Goal: Transaction & Acquisition: Purchase product/service

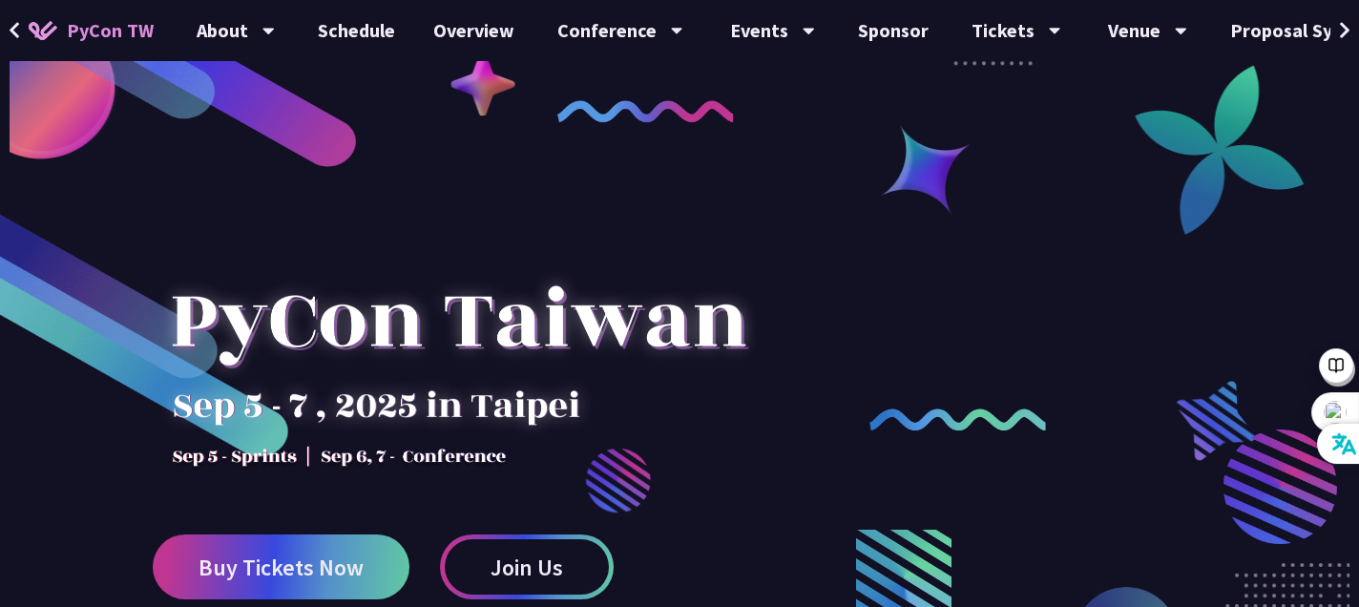
click at [1341, 31] on icon at bounding box center [1345, 30] width 12 height 19
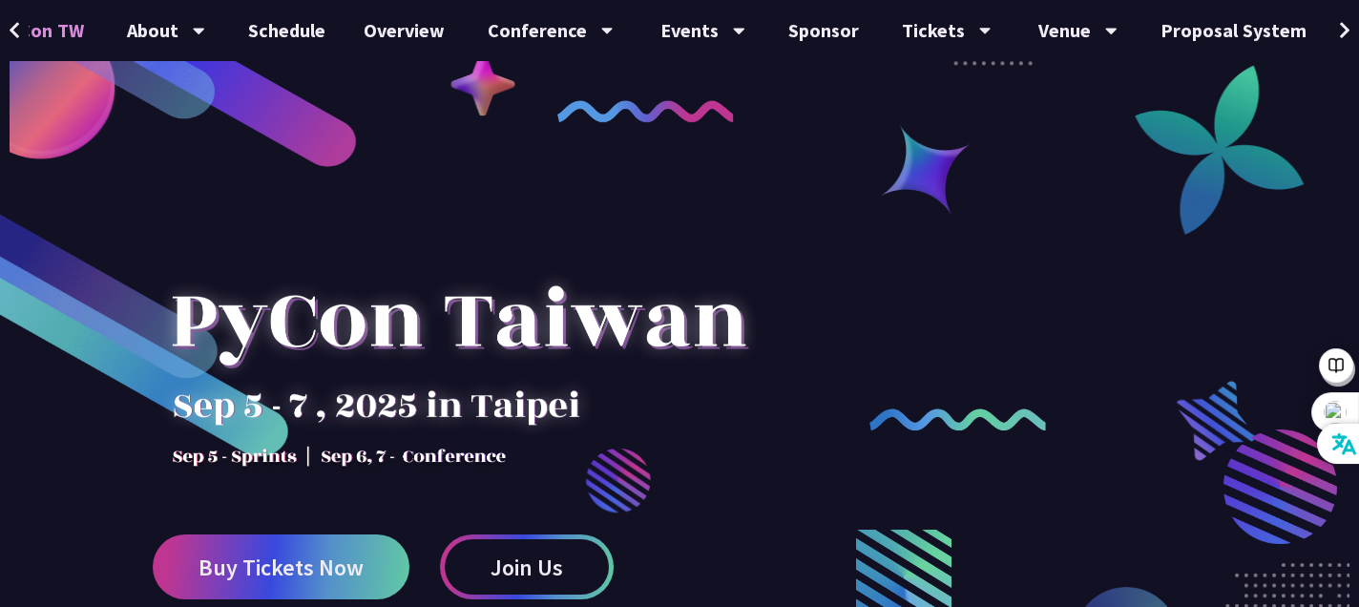
scroll to position [0, 133]
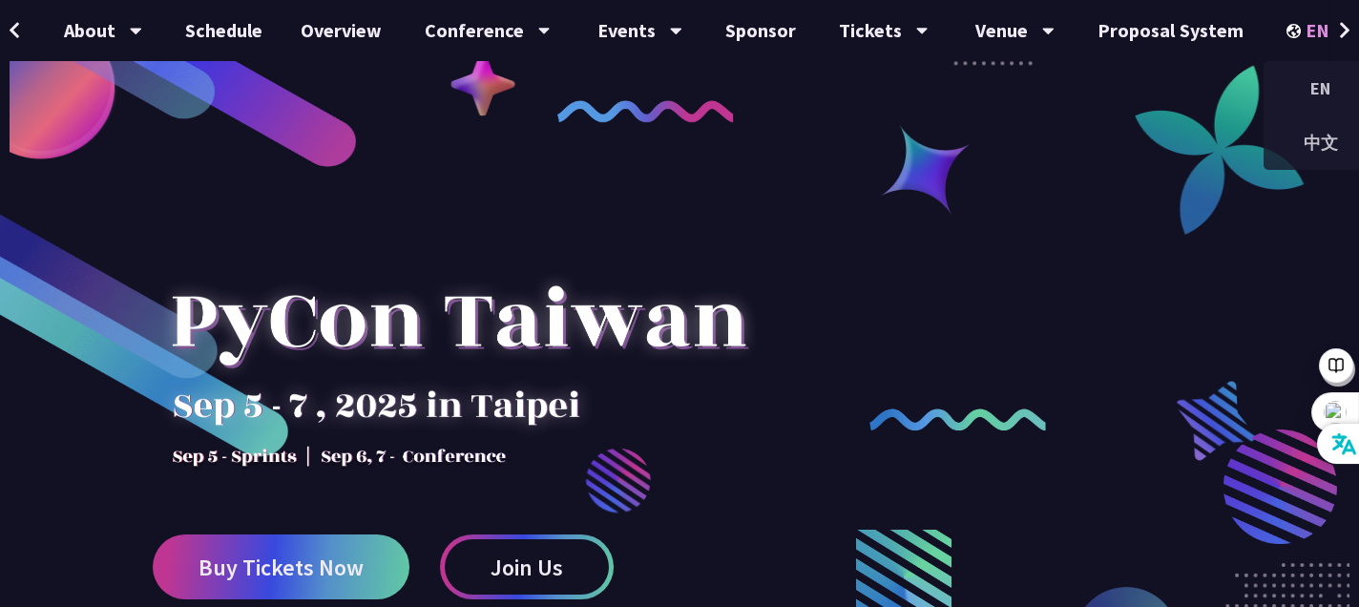
click at [1343, 29] on icon at bounding box center [1348, 32] width 11 height 7
click at [1298, 133] on div "中文" at bounding box center [1320, 142] width 114 height 45
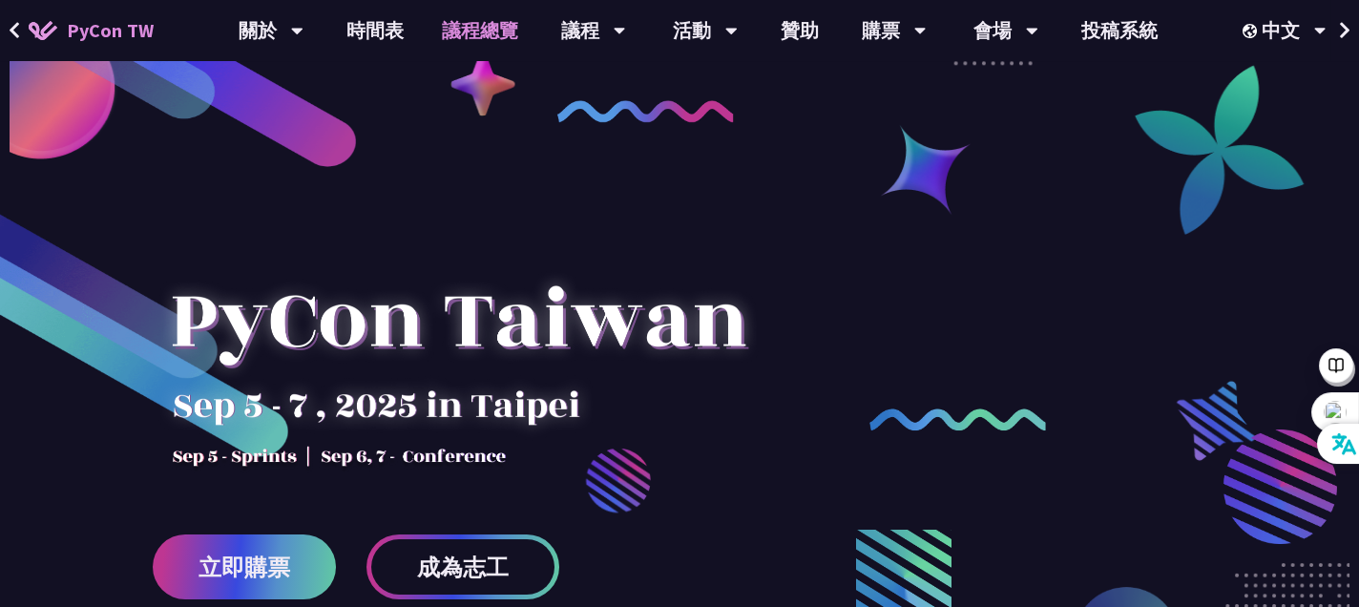
click at [454, 31] on link "議程總覽" at bounding box center [480, 30] width 114 height 61
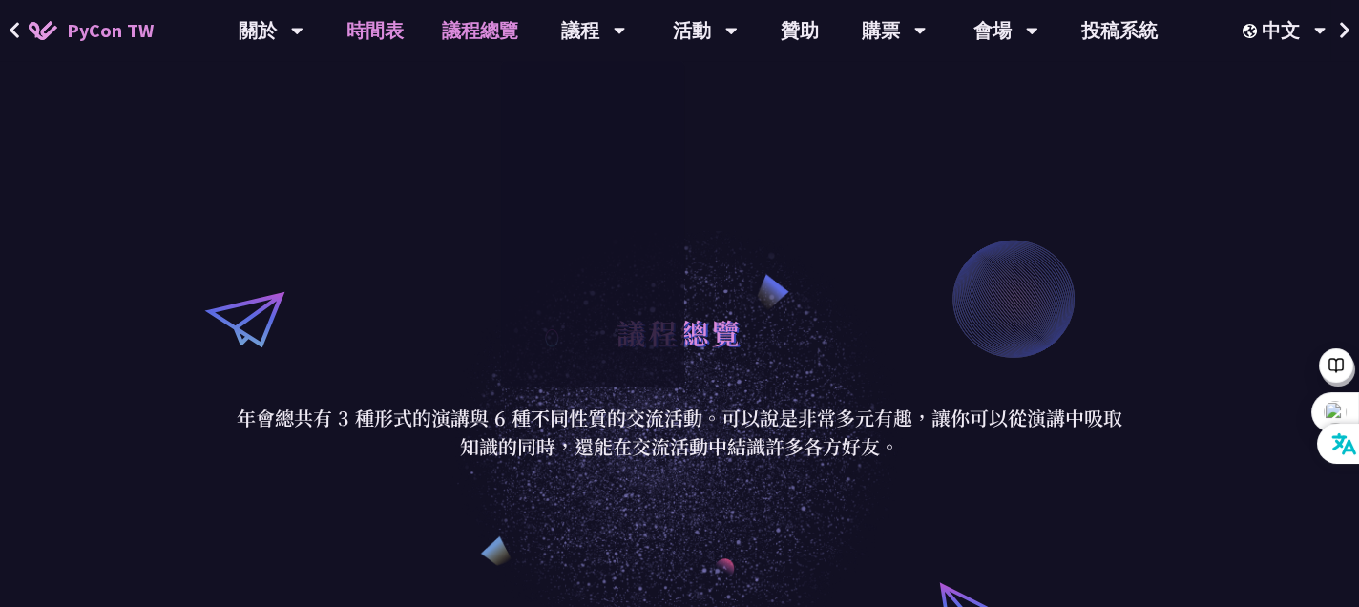
click at [381, 31] on link "時間表" at bounding box center [374, 30] width 95 height 61
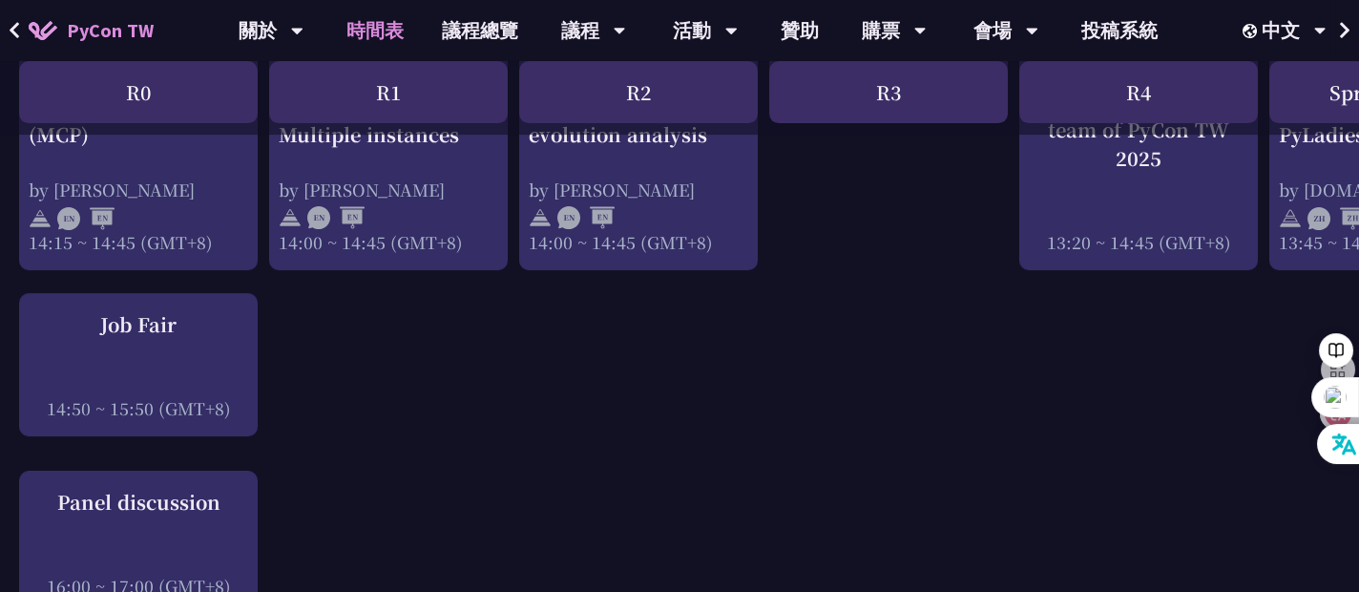
scroll to position [2650, 0]
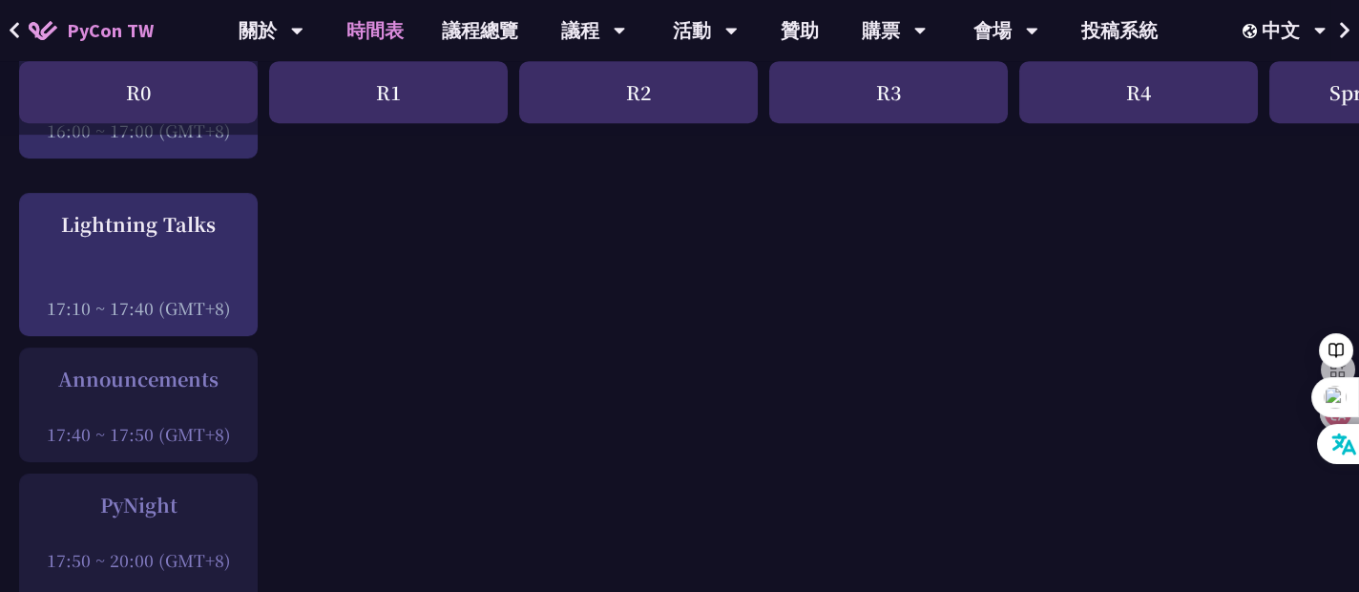
click at [1200, 14] on div "PyCon TW 關於 PyCon [GEOGRAPHIC_DATA] 研討會歷史 在地社群 行為準則 時間表 議程總覽 議程 主題演講 一般演講 專業課程 …" at bounding box center [679, 30] width 1359 height 61
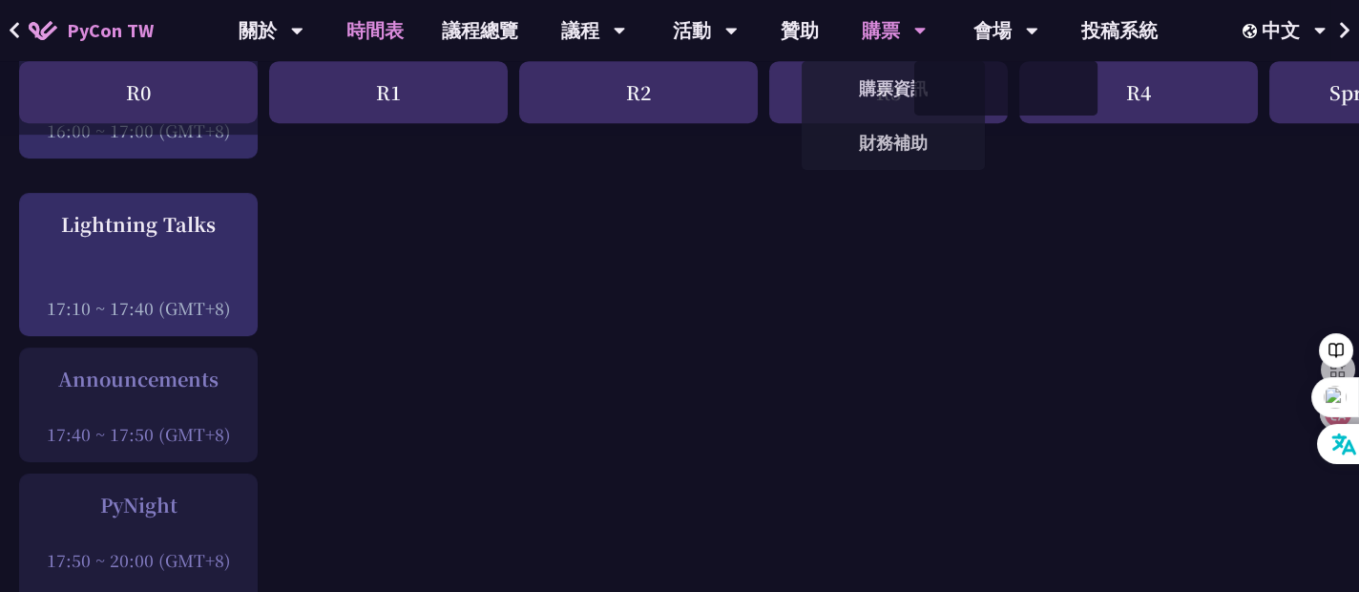
click at [895, 31] on div "購票" at bounding box center [894, 30] width 65 height 61
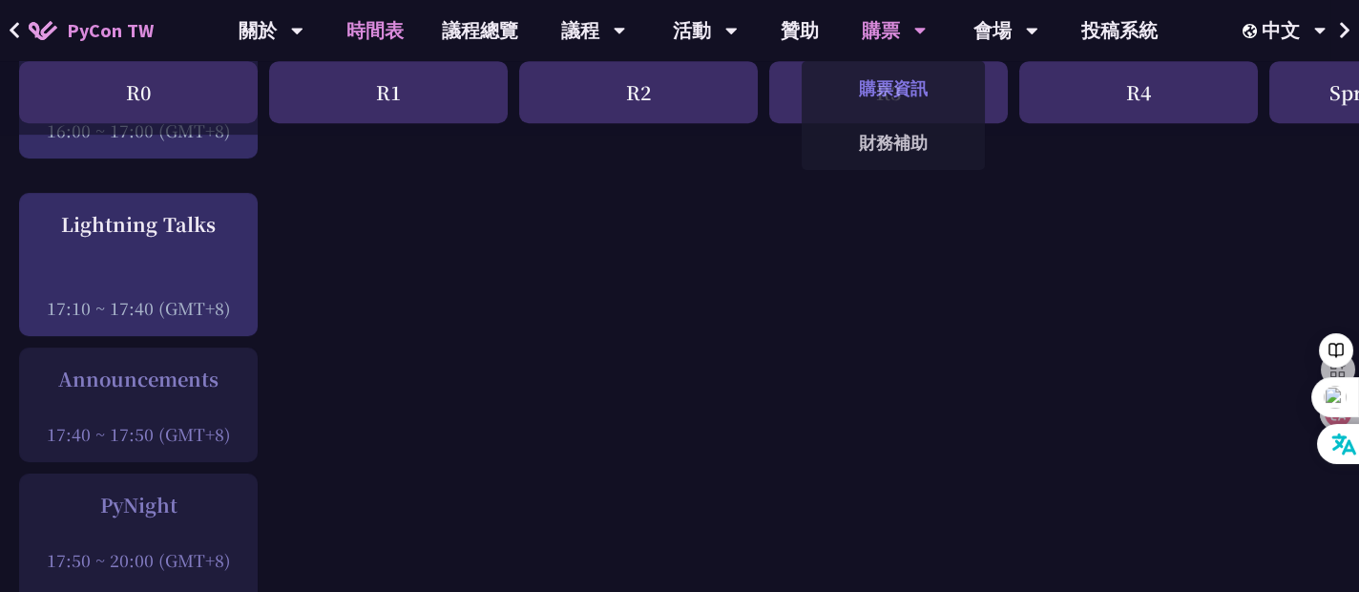
click at [897, 81] on link "購票資訊" at bounding box center [892, 88] width 183 height 45
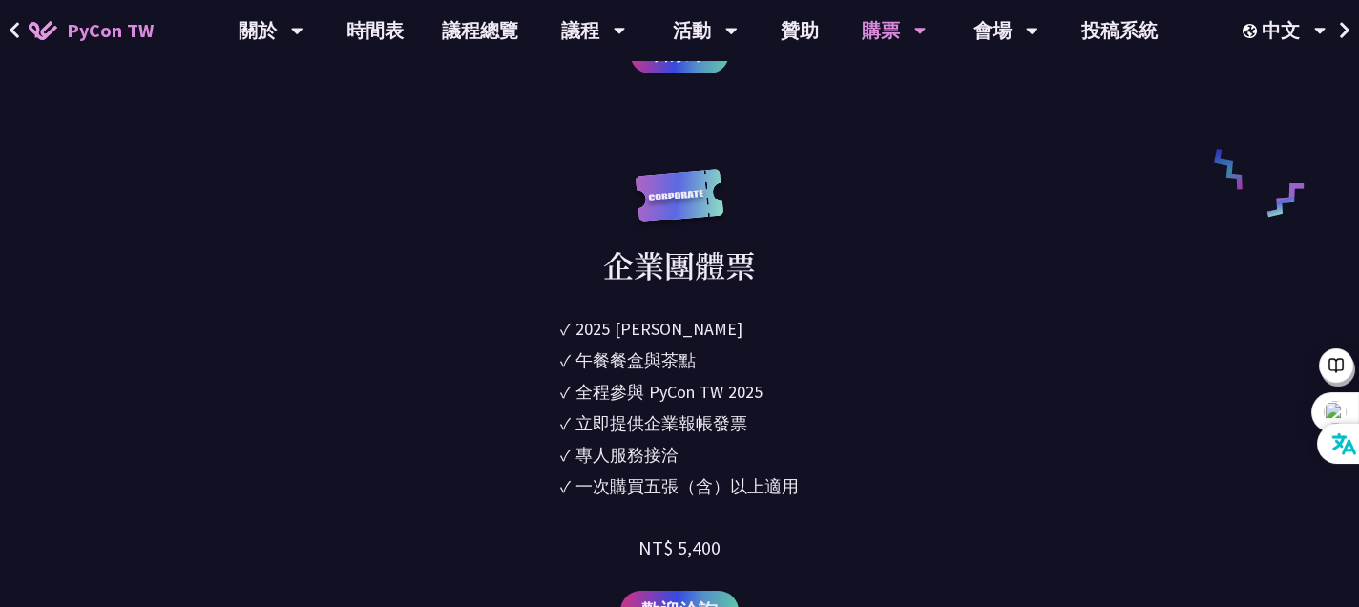
scroll to position [1590, 0]
